Goal: Book appointment/travel/reservation

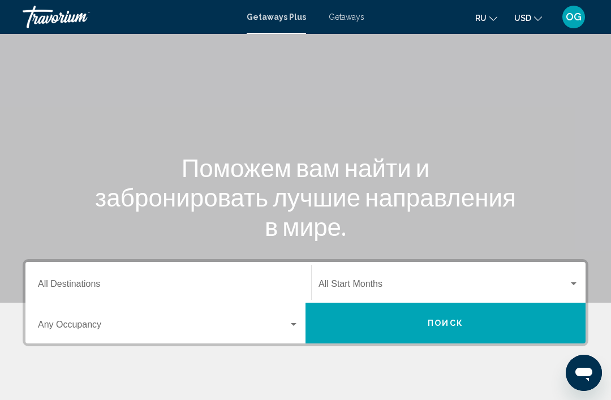
click at [252, 286] on input "Destination All Destinations" at bounding box center [168, 286] width 261 height 10
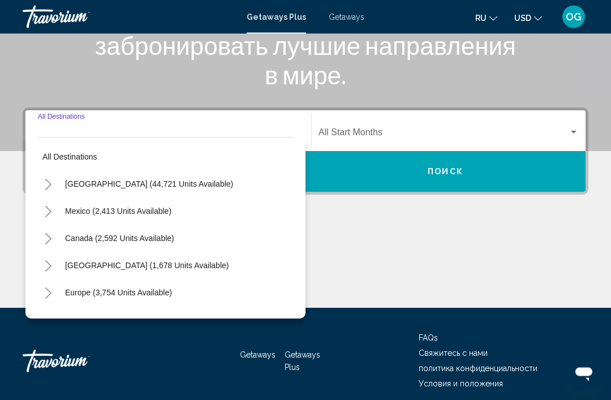
scroll to position [198, 0]
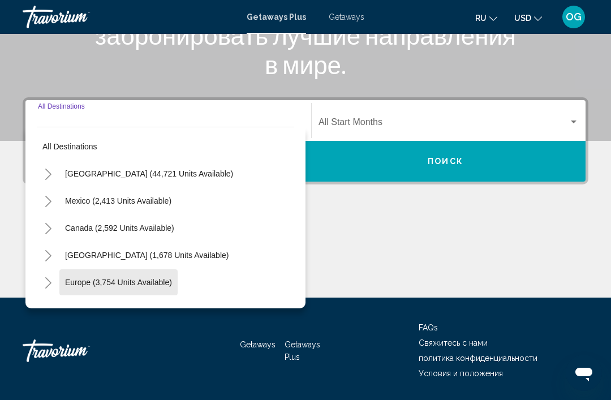
click at [142, 287] on button "Europe (3,754 units available)" at bounding box center [118, 282] width 118 height 26
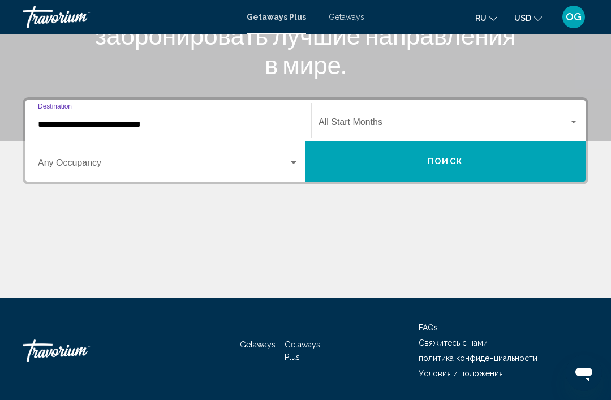
click at [113, 128] on input "**********" at bounding box center [168, 124] width 261 height 10
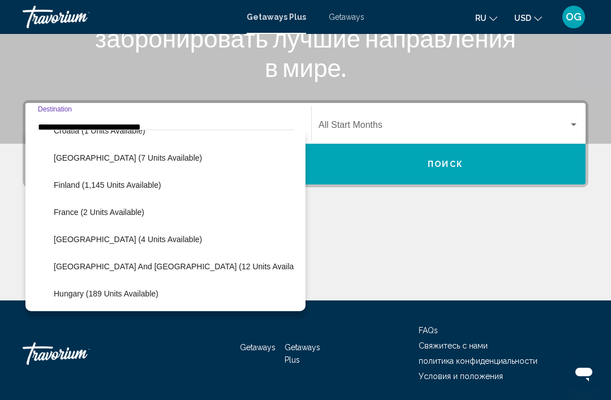
scroll to position [239, 0]
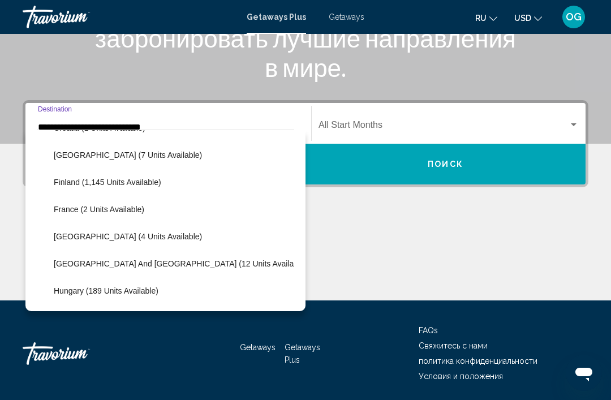
click at [151, 275] on button "[GEOGRAPHIC_DATA] and [GEOGRAPHIC_DATA] (12 units available)" at bounding box center [180, 263] width 265 height 26
type input "**********"
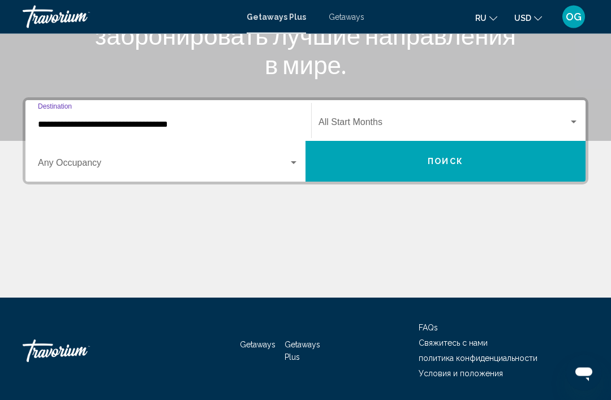
scroll to position [198, 0]
click at [221, 178] on div "Occupancy Any Occupancy" at bounding box center [168, 162] width 261 height 36
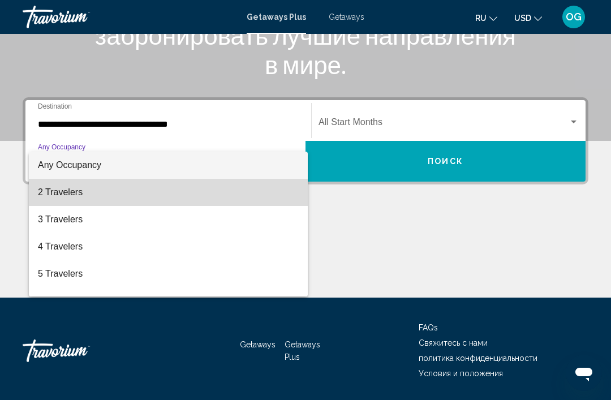
click at [75, 201] on span "2 Travelers" at bounding box center [168, 192] width 261 height 27
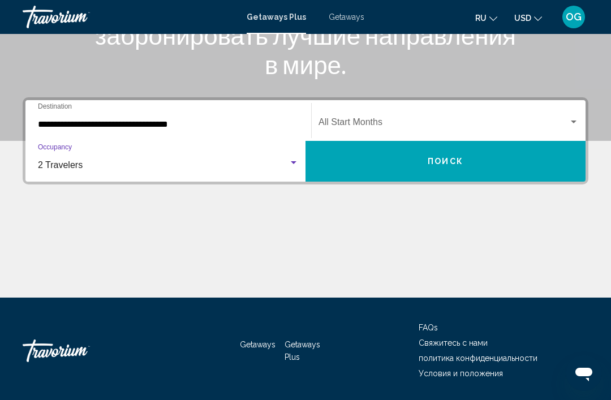
click at [563, 116] on div "Start Month All Start Months" at bounding box center [448, 121] width 260 height 36
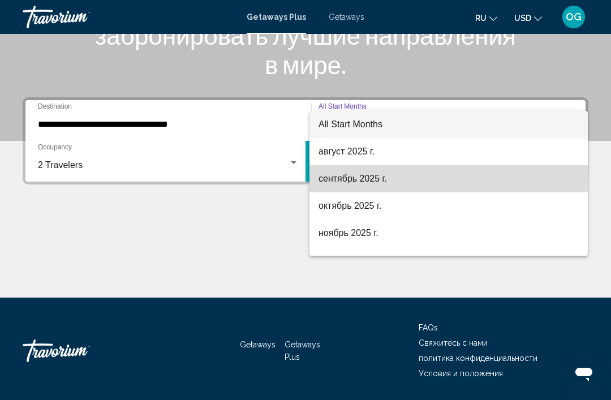
click at [361, 184] on span "сентябрь 2025 г." at bounding box center [448, 178] width 260 height 27
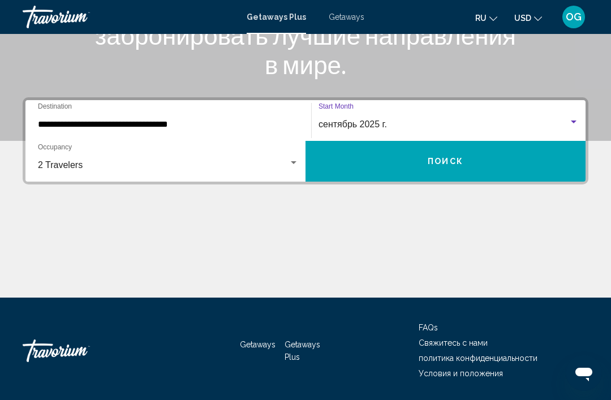
click at [455, 167] on button "Поиск" at bounding box center [445, 161] width 280 height 41
